Goal: Go to known website: Access a specific website the user already knows

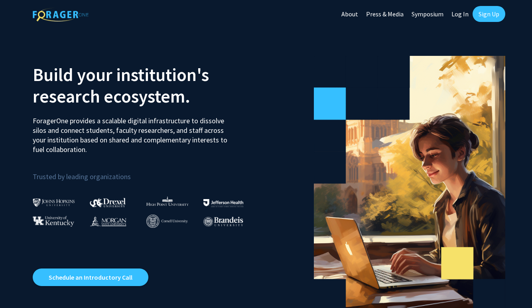
click at [465, 12] on link "Log In" at bounding box center [460, 14] width 25 height 28
select select
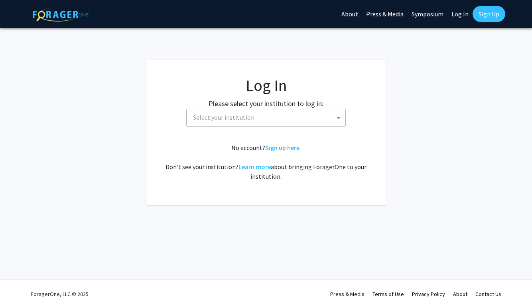
click at [286, 115] on span "Select your institution" at bounding box center [268, 117] width 156 height 16
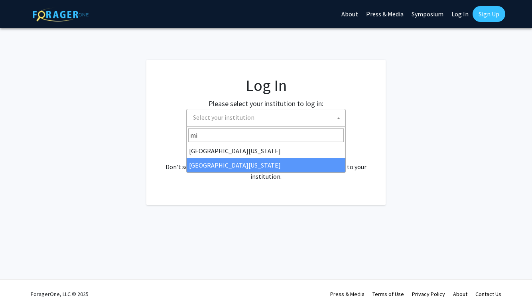
type input "mi"
select select "33"
